Goal: Task Accomplishment & Management: Manage account settings

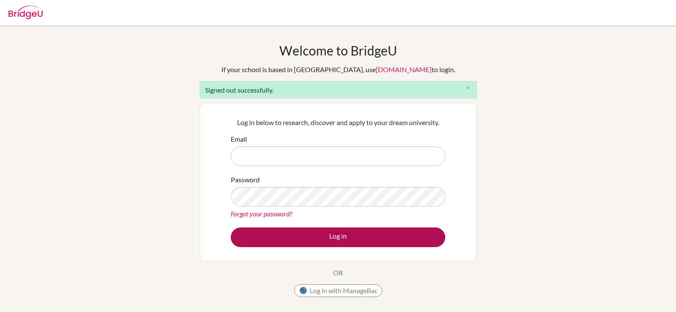
type input "[EMAIL_ADDRESS][DOMAIN_NAME]"
click at [328, 235] on button "Log in" at bounding box center [338, 237] width 214 height 20
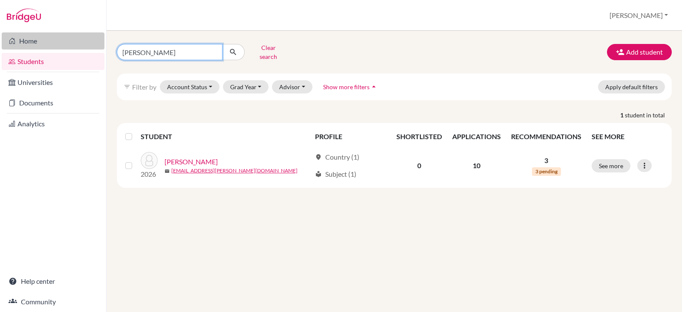
drag, startPoint x: 162, startPoint y: 46, endPoint x: 91, endPoint y: 49, distance: 71.7
click at [91, 49] on div "Home Students Universities Documents Analytics Help center Community Students o…" at bounding box center [341, 156] width 682 height 312
type input "gabriel"
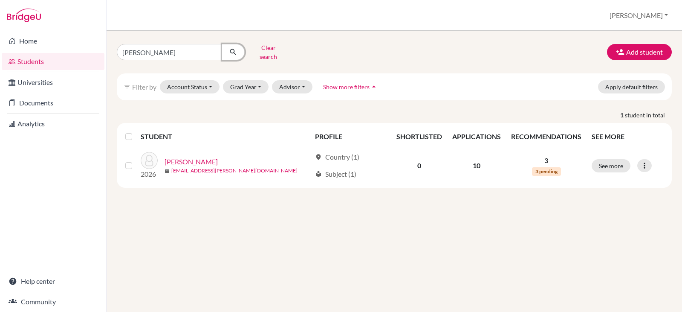
click at [232, 49] on icon "submit" at bounding box center [233, 52] width 9 height 9
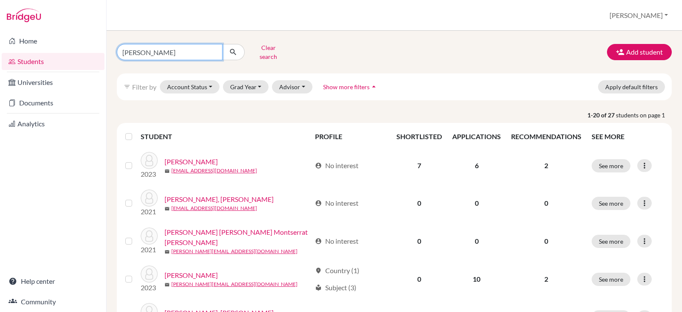
click at [151, 50] on input "gabriel" at bounding box center [170, 52] width 106 height 16
type input "gabriel montenegro"
click at [234, 50] on icon "submit" at bounding box center [233, 52] width 9 height 9
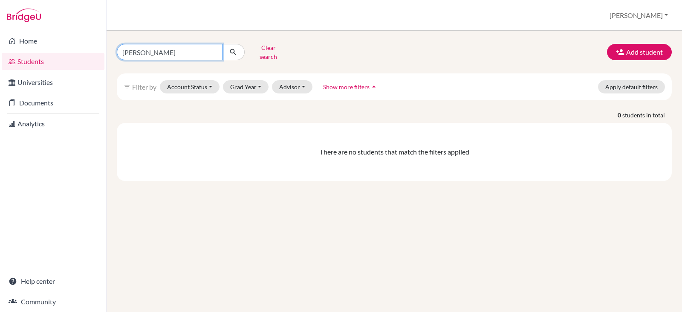
drag, startPoint x: 183, startPoint y: 49, endPoint x: 146, endPoint y: 52, distance: 37.6
click at [146, 52] on input "gabriel montenegro" at bounding box center [170, 52] width 106 height 16
type input "gabriel montenegro"
click at [236, 50] on icon "submit" at bounding box center [233, 52] width 9 height 9
click at [134, 49] on input "gabriel montenegro" at bounding box center [170, 52] width 106 height 16
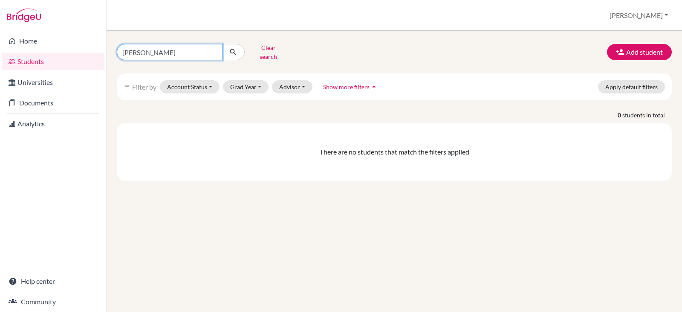
click at [134, 49] on input "gabriel montenegro" at bounding box center [170, 52] width 106 height 16
type input "montenegro"
click at [230, 48] on icon "submit" at bounding box center [233, 52] width 9 height 9
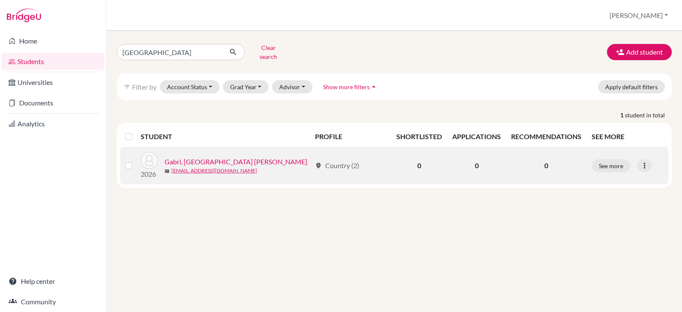
click at [196, 156] on link "Gabri, Montenegro Funes" at bounding box center [236, 161] width 143 height 10
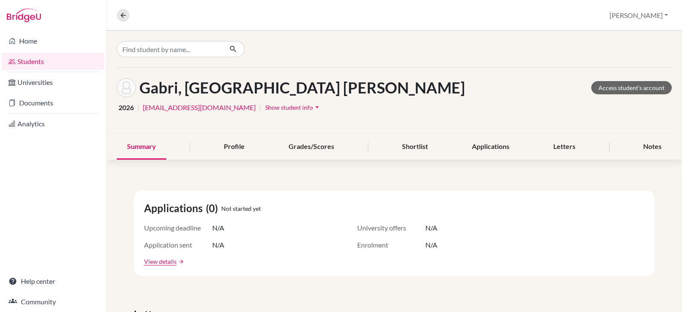
click at [272, 105] on span "Show student info" at bounding box center [289, 107] width 48 height 7
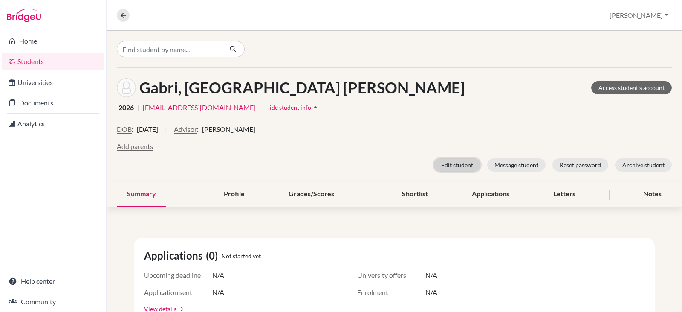
click at [450, 164] on button "Edit student" at bounding box center [457, 164] width 46 height 13
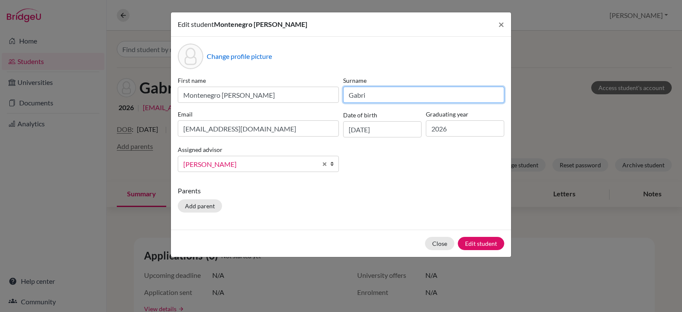
click at [374, 95] on input "Gabri" at bounding box center [423, 95] width 161 height 16
type input "G"
type input "Montenegro"
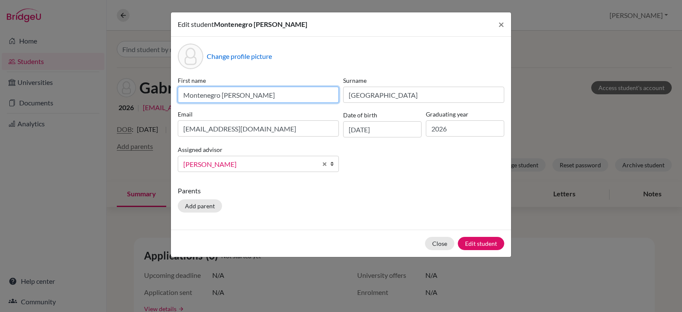
drag, startPoint x: 241, startPoint y: 96, endPoint x: 159, endPoint y: 96, distance: 82.3
click at [159, 96] on div "Edit student Montenegro Funes Gabri × Change profile picture First name Montene…" at bounding box center [341, 156] width 682 height 312
type input "Gabriel"
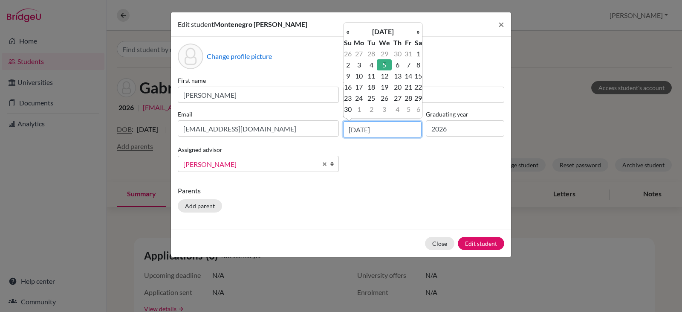
click at [356, 129] on input "05/09/2007" at bounding box center [382, 129] width 78 height 16
click at [382, 63] on td "5" at bounding box center [384, 64] width 15 height 11
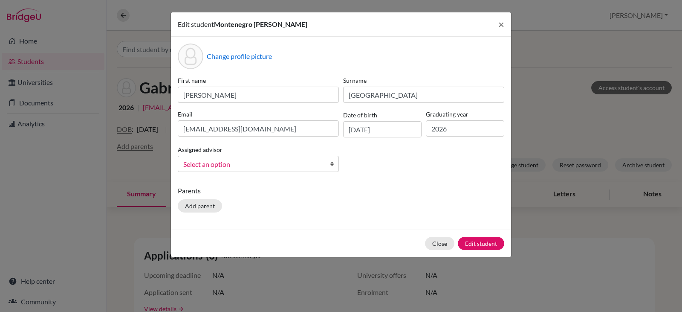
click at [330, 163] on b at bounding box center [334, 163] width 9 height 15
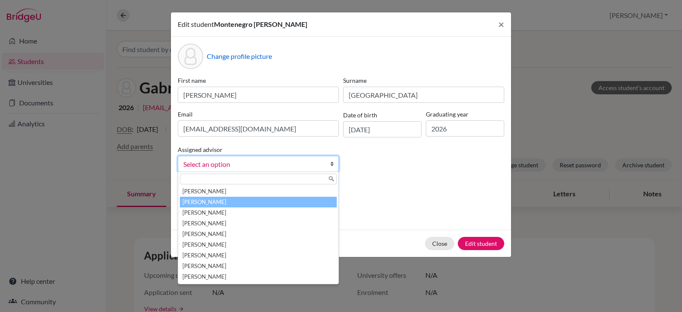
click at [223, 201] on li "Bowen, Jessica" at bounding box center [258, 202] width 157 height 11
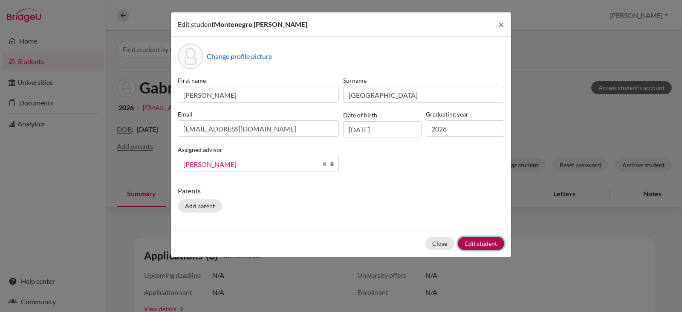
click at [480, 241] on button "Edit student" at bounding box center [481, 243] width 46 height 13
